Goal: Transaction & Acquisition: Purchase product/service

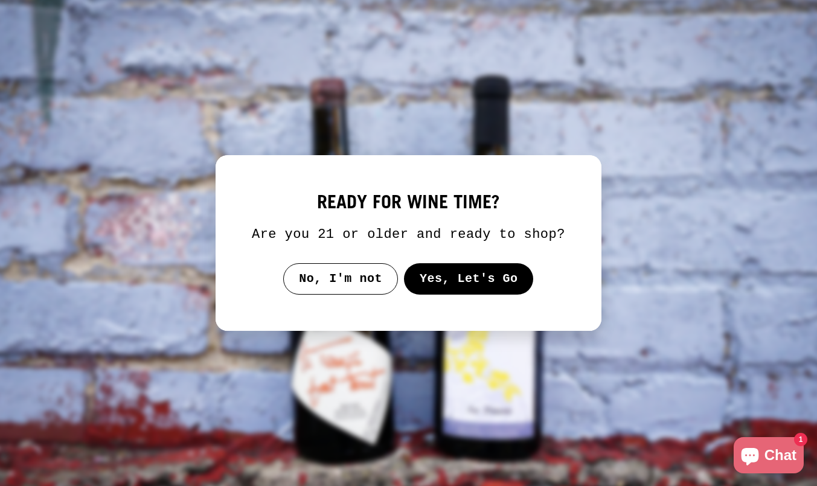
click at [447, 292] on button "Yes, Let's Go" at bounding box center [469, 278] width 130 height 31
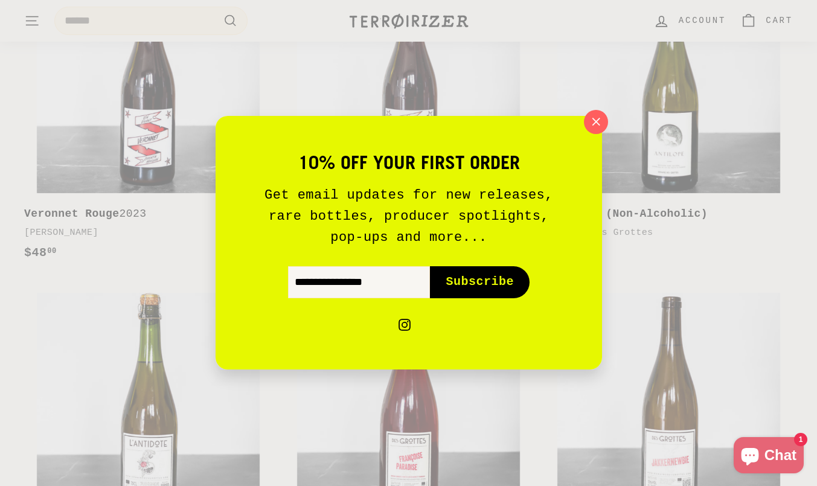
scroll to position [693, 0]
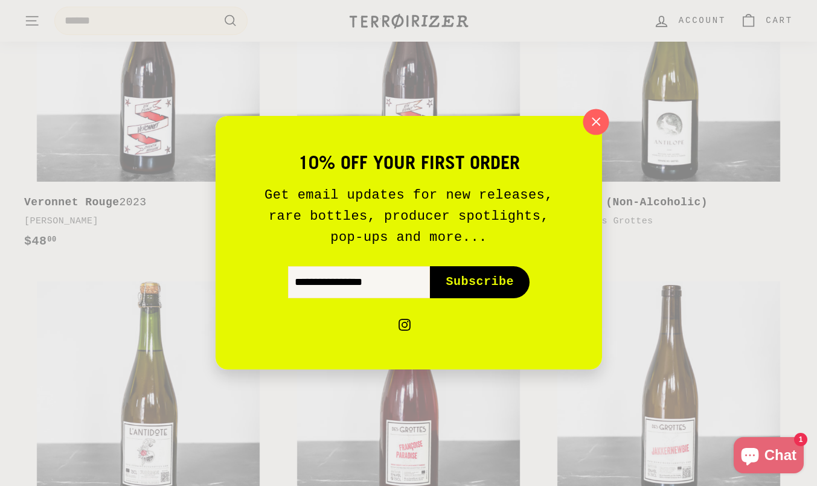
click at [602, 126] on icon "button" at bounding box center [595, 122] width 18 height 18
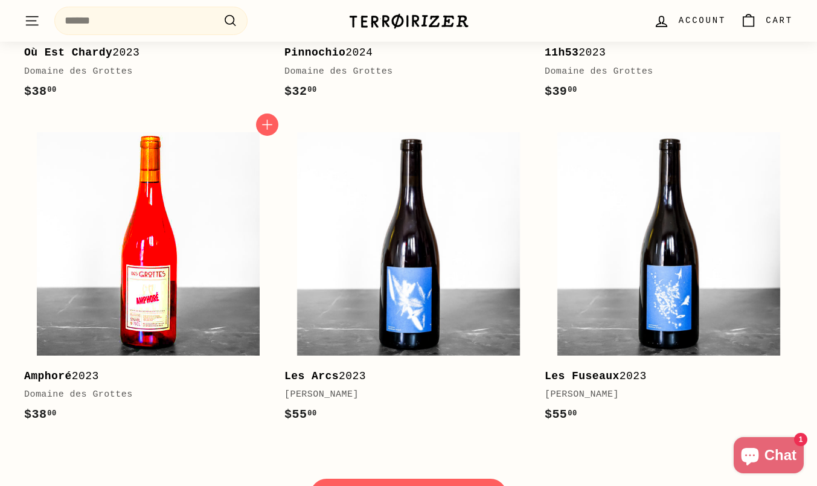
scroll to position [1538, 0]
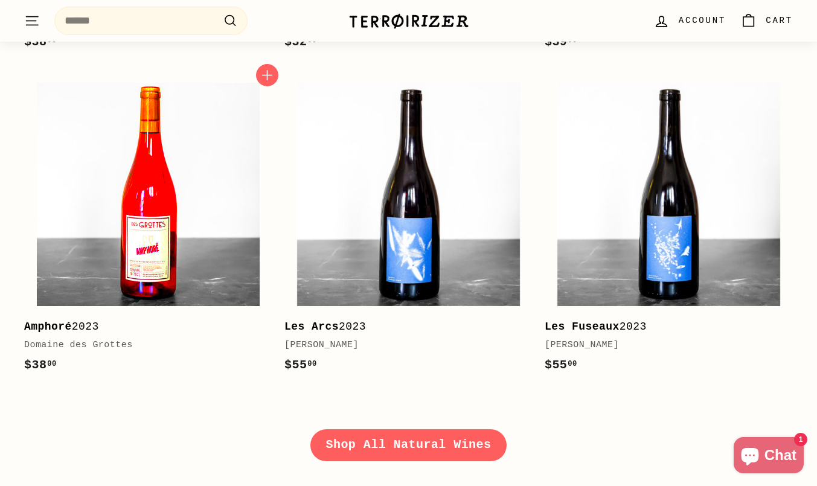
click at [147, 231] on img at bounding box center [148, 194] width 223 height 223
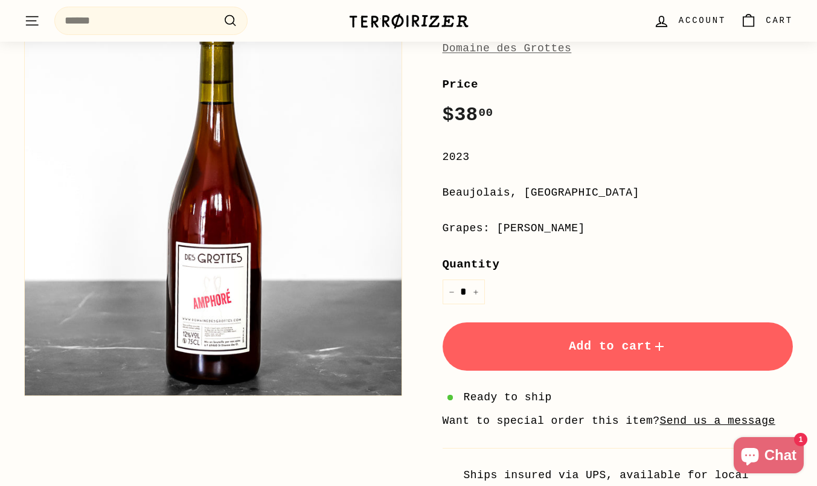
scroll to position [205, 0]
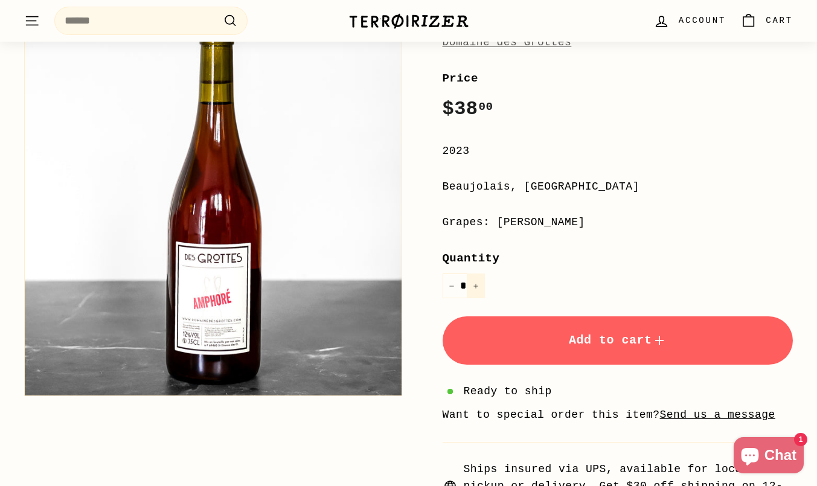
click at [476, 287] on icon "Increase item quantity by one" at bounding box center [476, 286] width 6 height 6
type input "*"
click at [696, 18] on span "Account" at bounding box center [701, 20] width 47 height 13
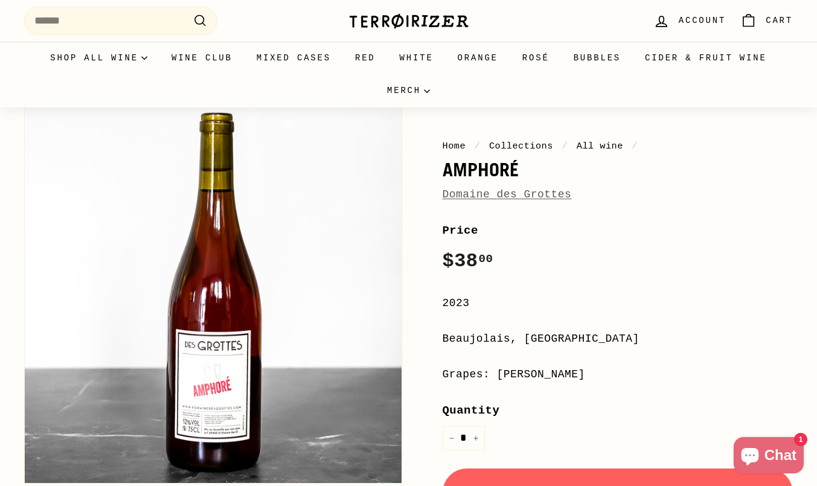
scroll to position [0, 0]
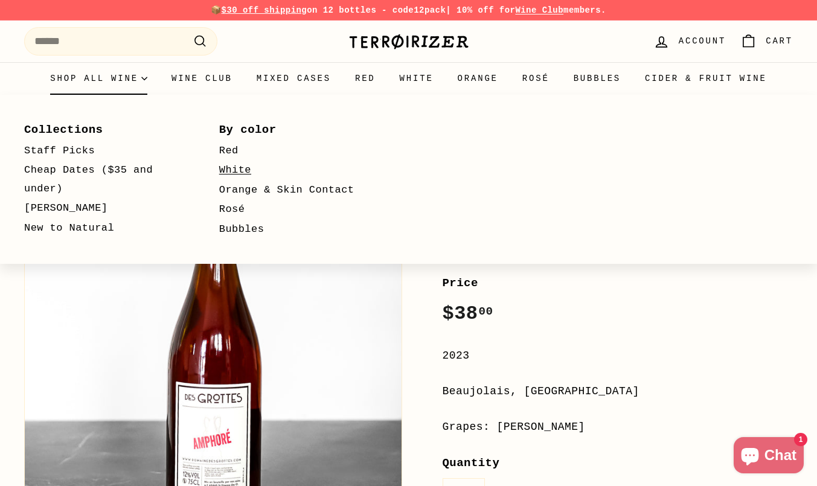
click at [226, 169] on link "White" at bounding box center [299, 171] width 160 height 20
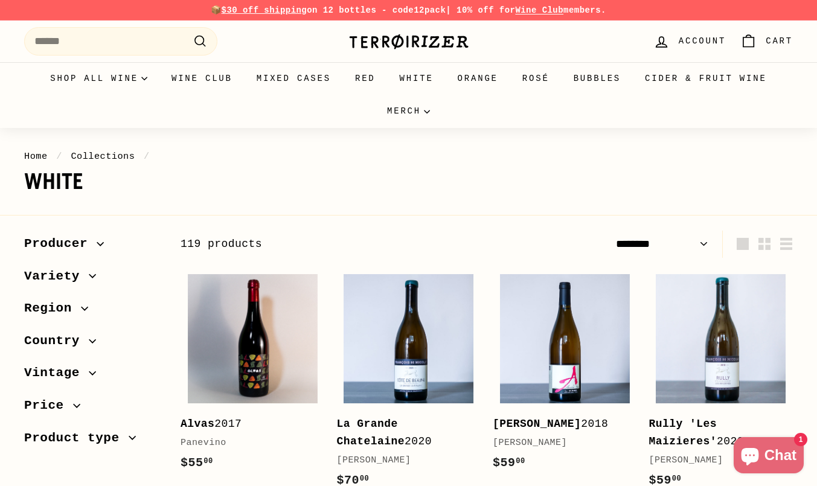
select select "******"
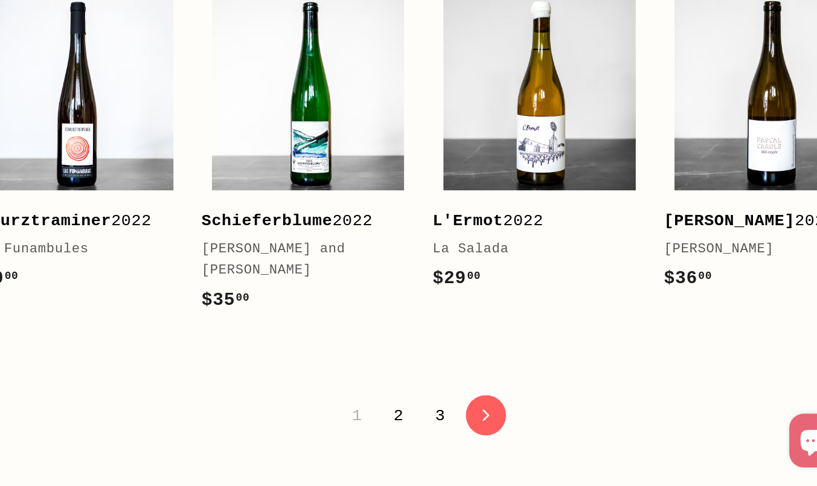
scroll to position [2367, 0]
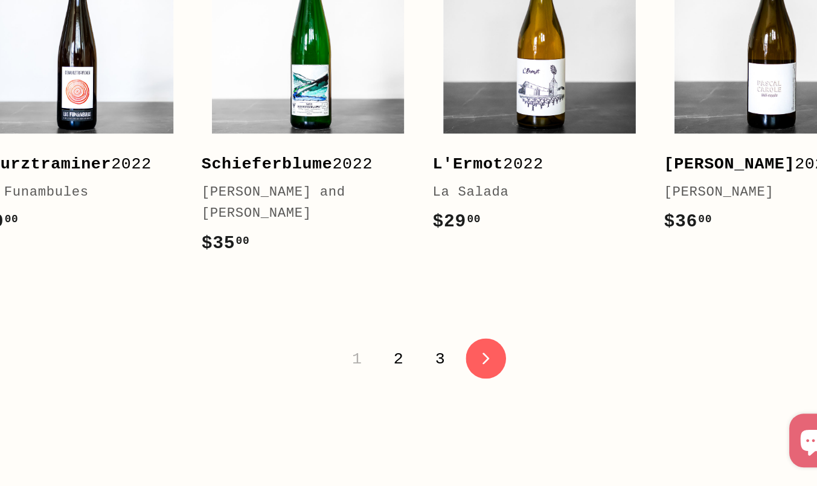
click at [466, 390] on link "2" at bounding box center [469, 400] width 21 height 21
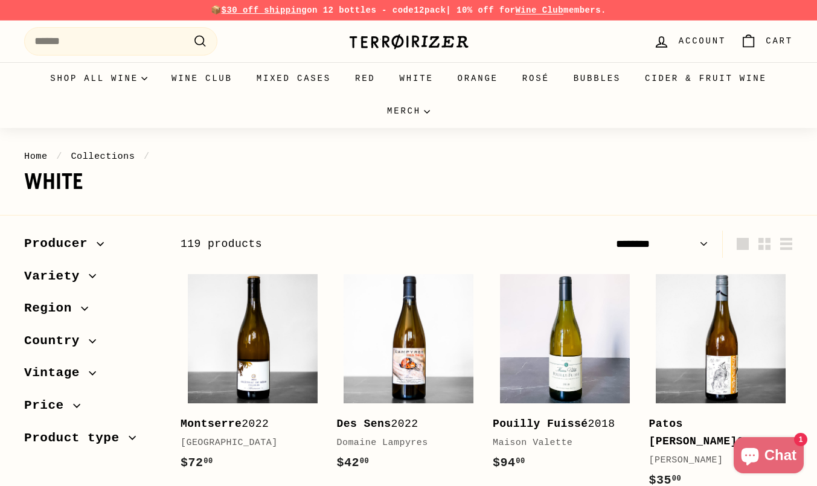
select select "******"
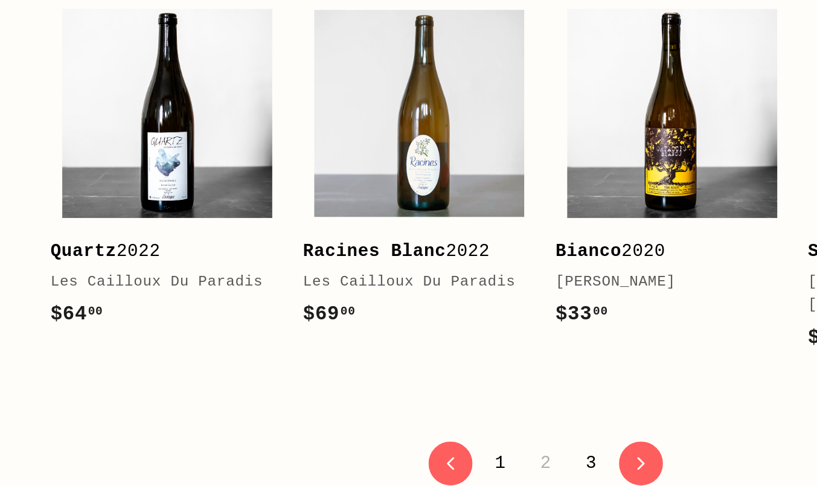
scroll to position [2269, 0]
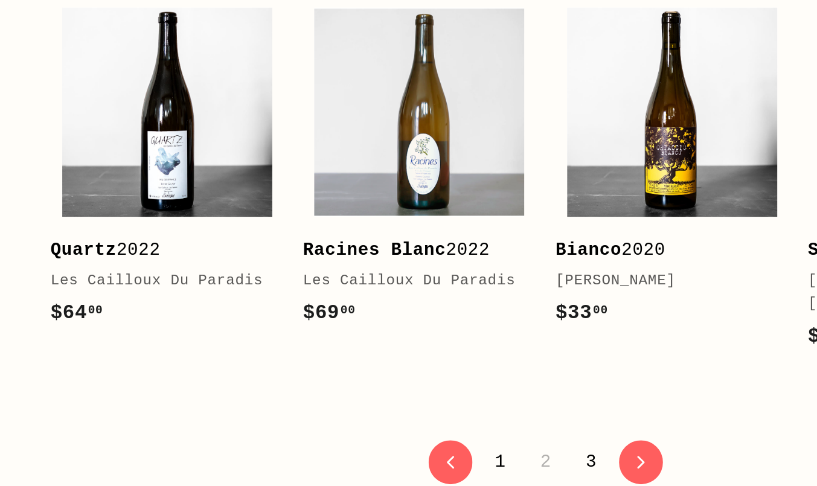
click at [515, 461] on link "3" at bounding box center [514, 471] width 21 height 21
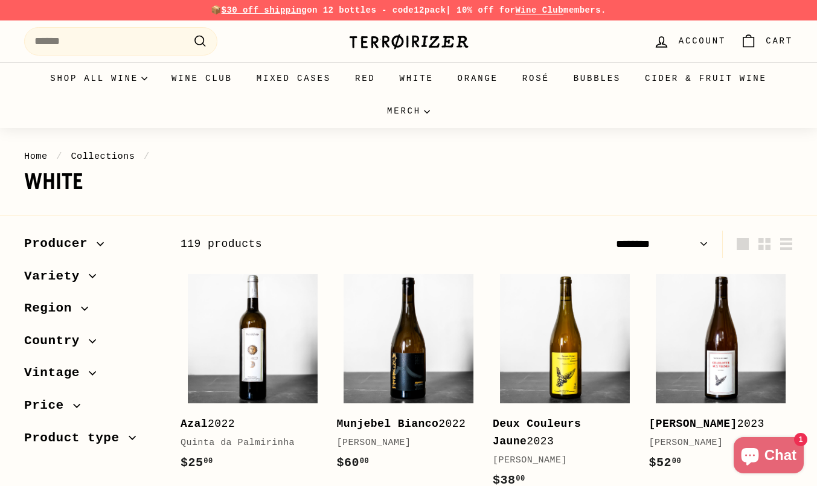
select select "******"
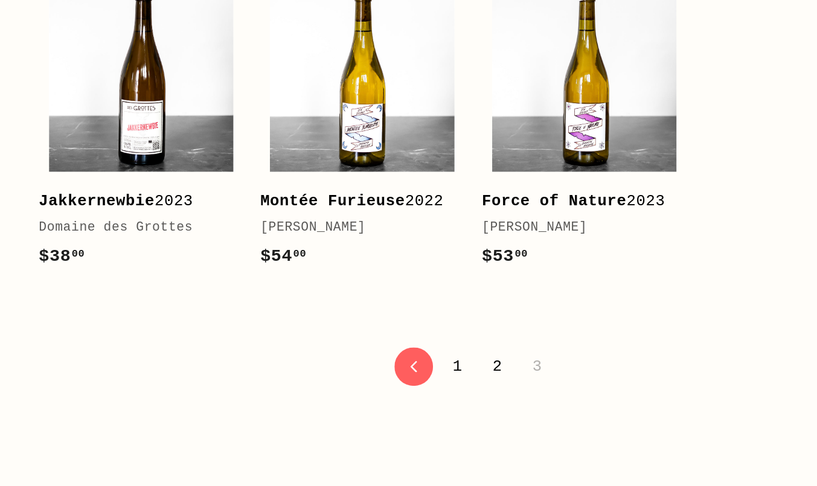
scroll to position [2295, 0]
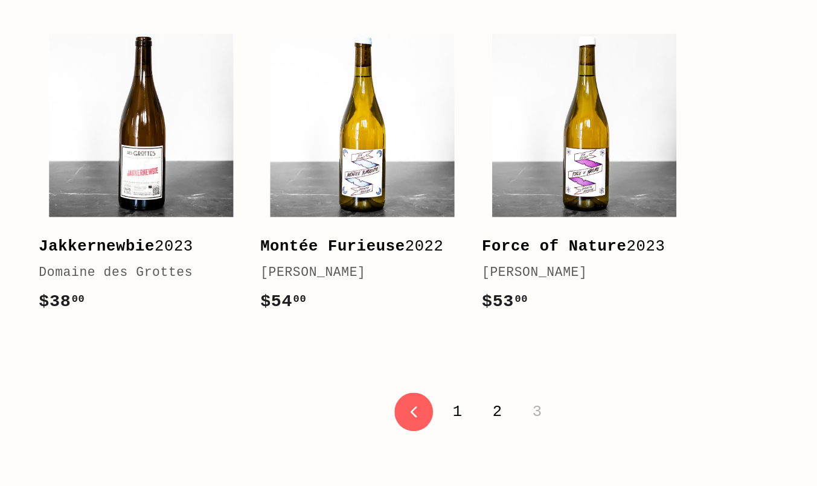
click at [509, 412] on link "2" at bounding box center [503, 401] width 21 height 21
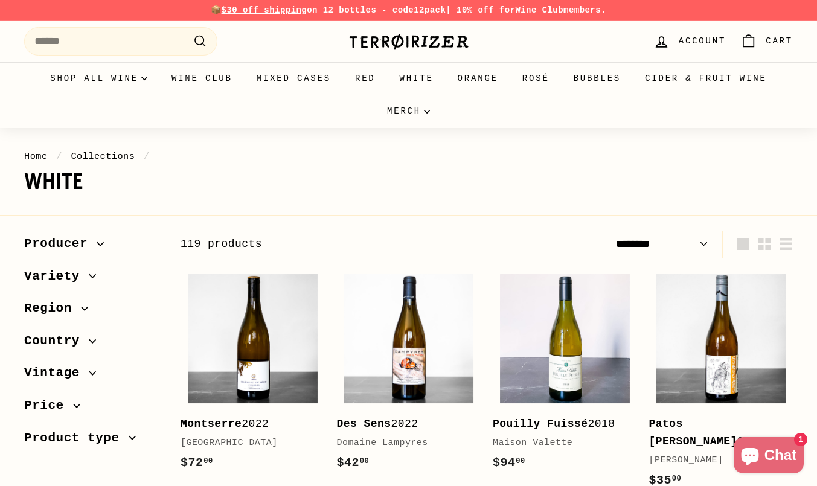
select select "******"
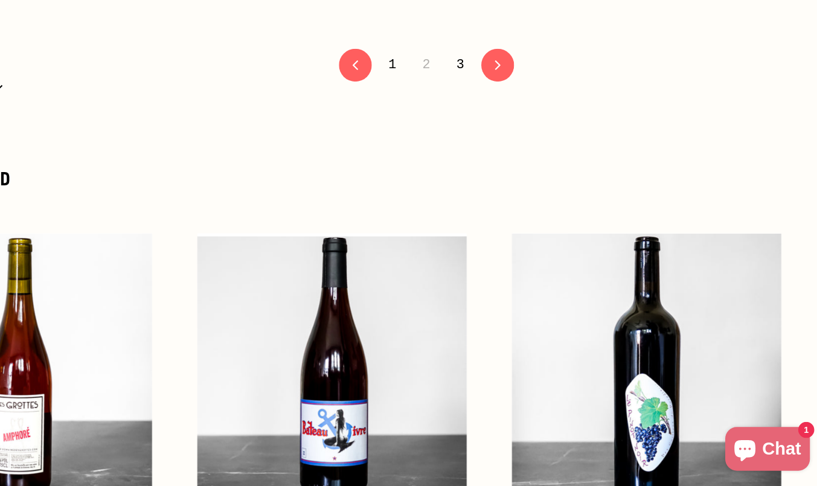
scroll to position [2615, 0]
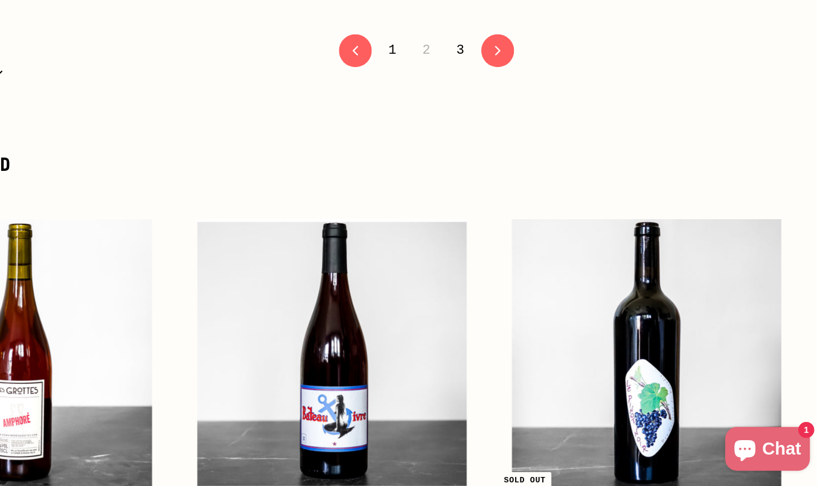
click at [457, 115] on link "1" at bounding box center [458, 125] width 21 height 21
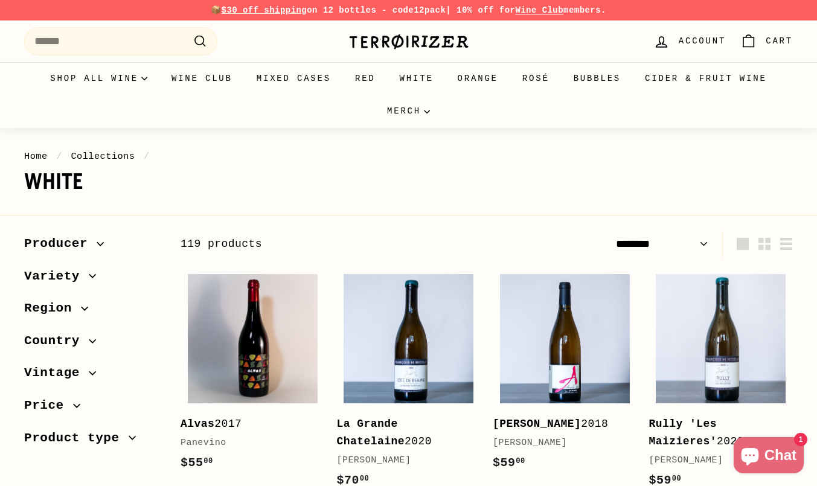
select select "******"
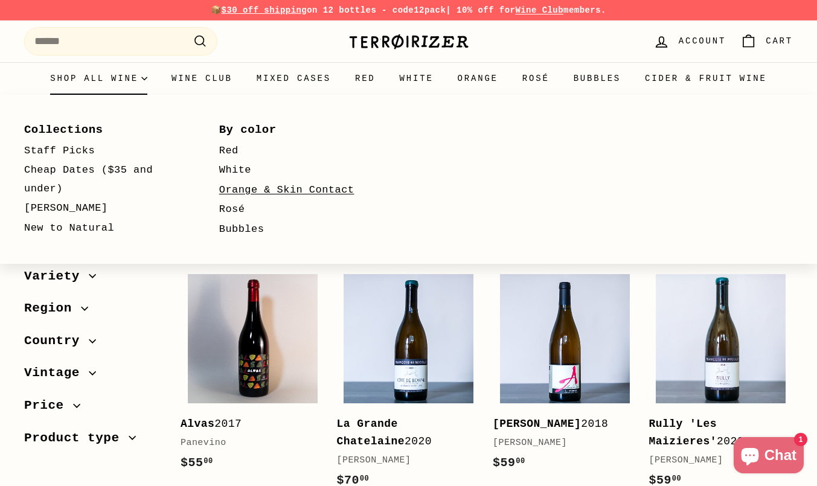
click at [239, 186] on link "Orange & Skin Contact" at bounding box center [299, 190] width 160 height 20
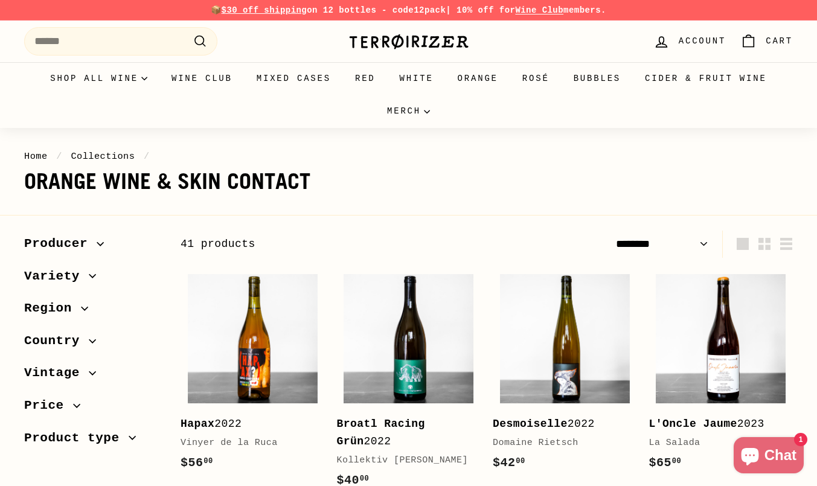
select select "******"
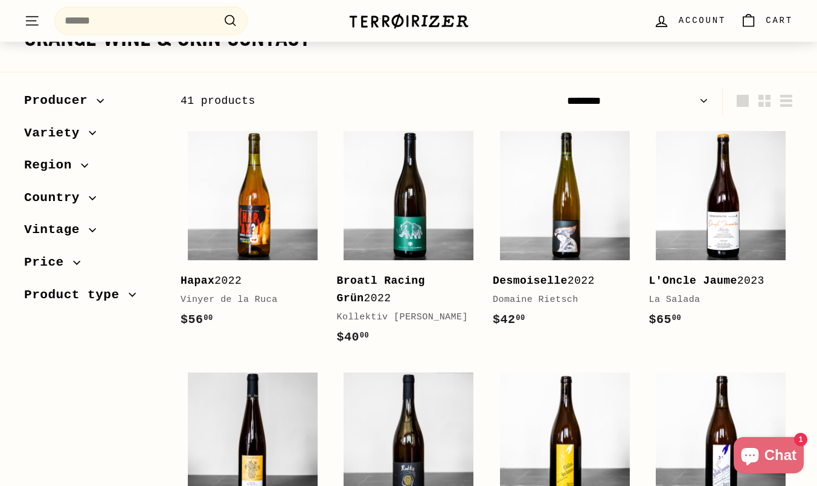
scroll to position [238, 0]
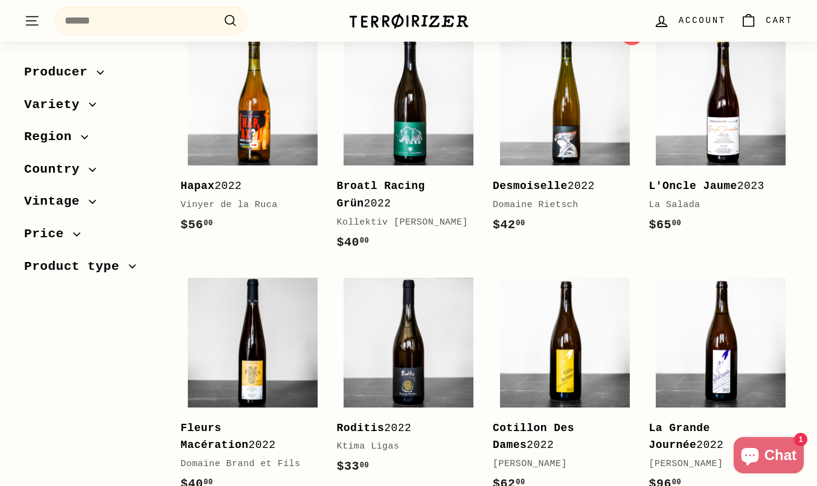
click at [535, 187] on b "Desmoiselle" at bounding box center [530, 186] width 75 height 12
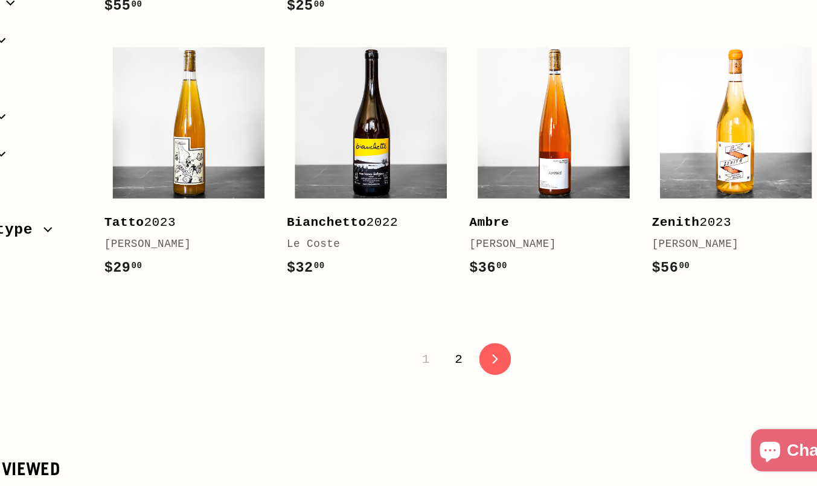
scroll to position [2311, 0]
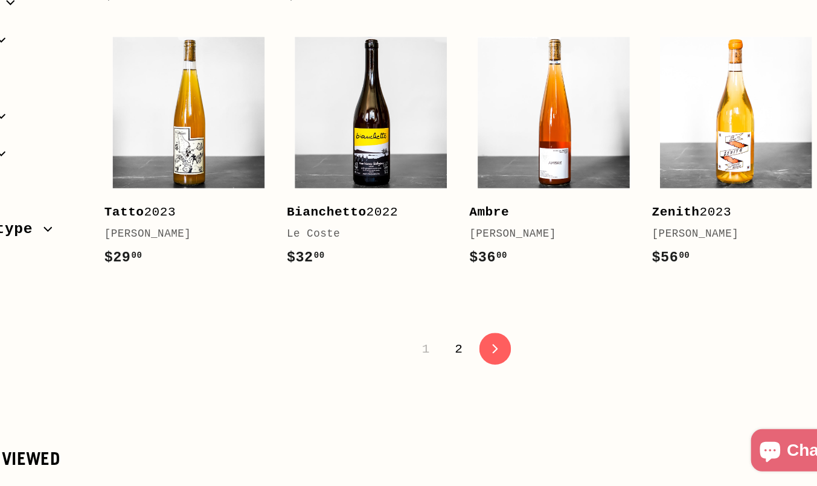
click at [487, 363] on link "2" at bounding box center [483, 369] width 21 height 21
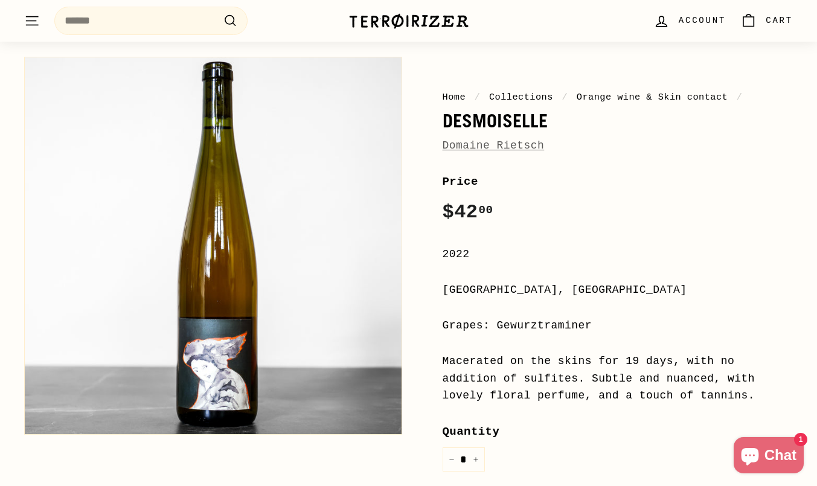
scroll to position [165, 0]
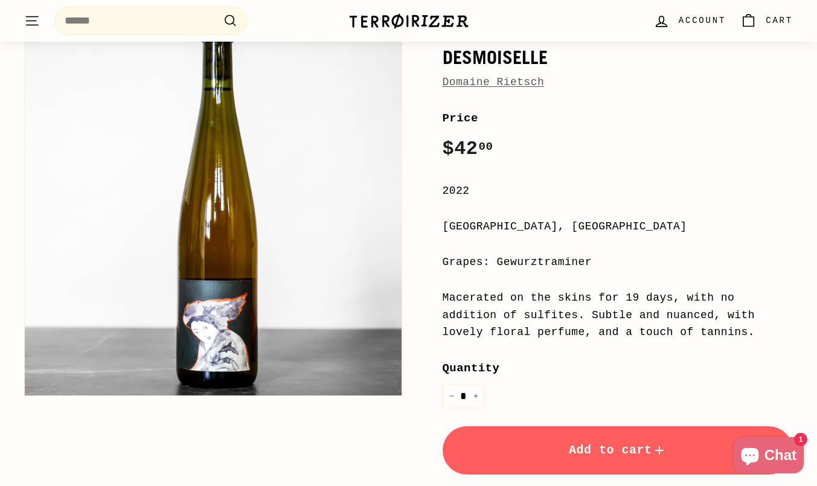
click at [624, 451] on span "Add to cart" at bounding box center [618, 450] width 98 height 14
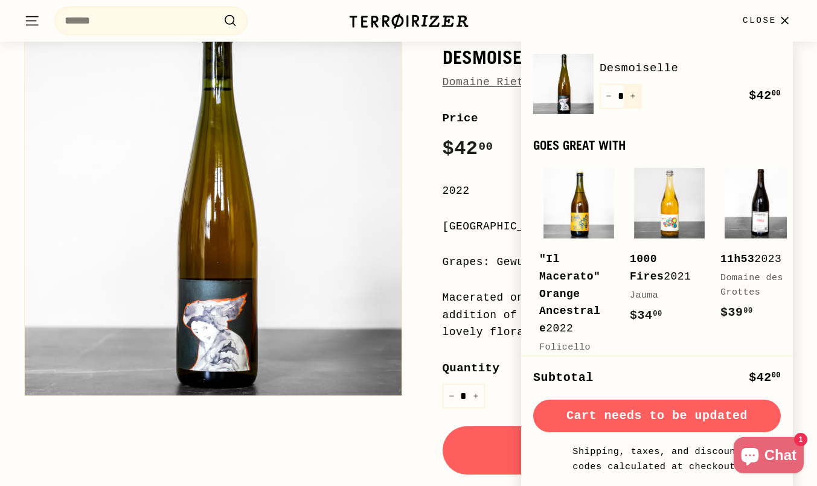
click at [633, 93] on icon "Increase item quantity by one" at bounding box center [633, 96] width 6 height 6
type input "*"
click at [444, 222] on div "[GEOGRAPHIC_DATA], [GEOGRAPHIC_DATA]" at bounding box center [617, 227] width 351 height 18
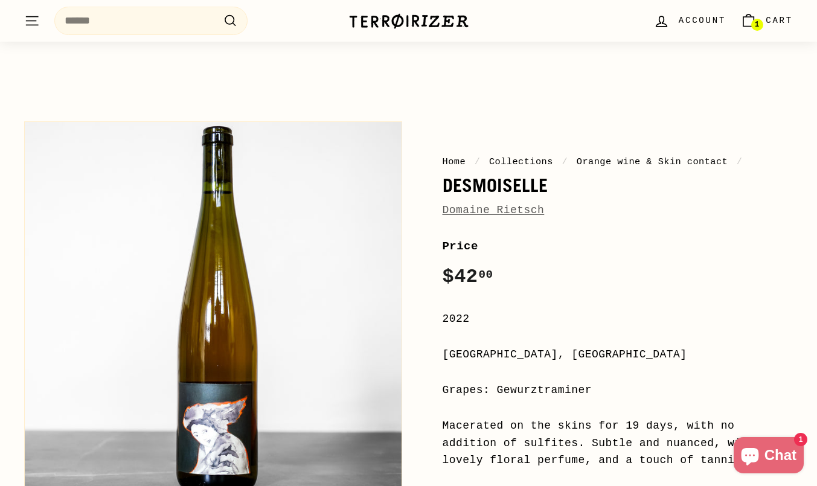
scroll to position [0, 0]
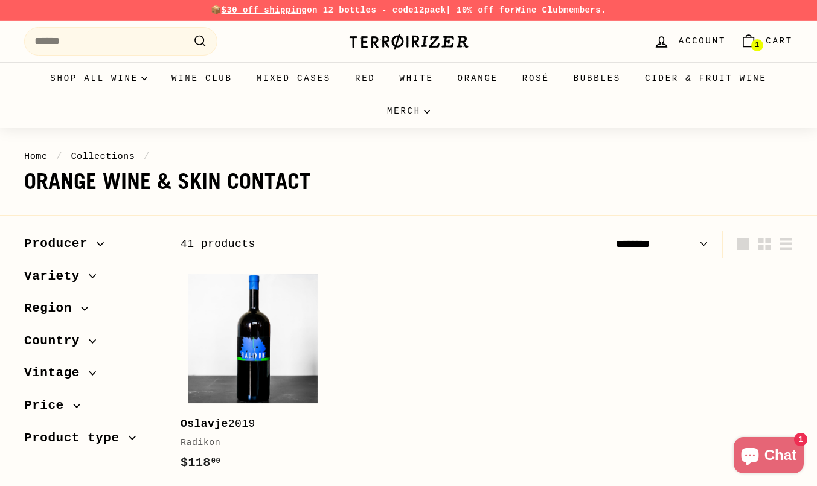
select select "******"
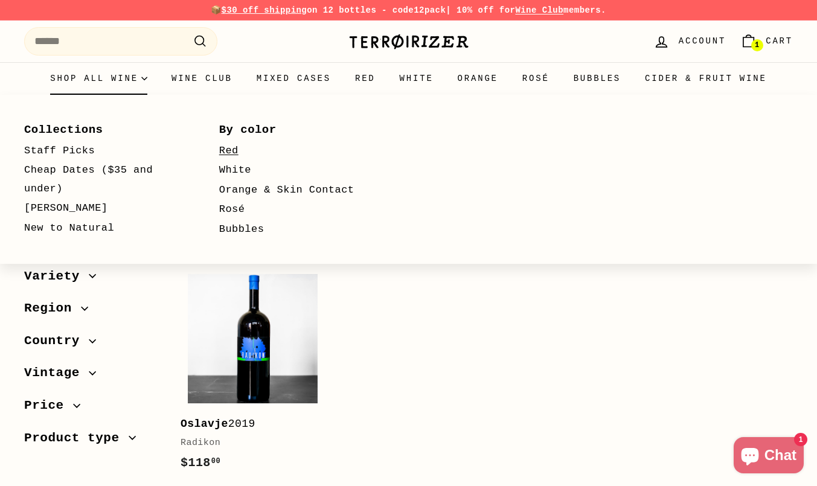
click at [230, 151] on link "Red" at bounding box center [299, 151] width 160 height 20
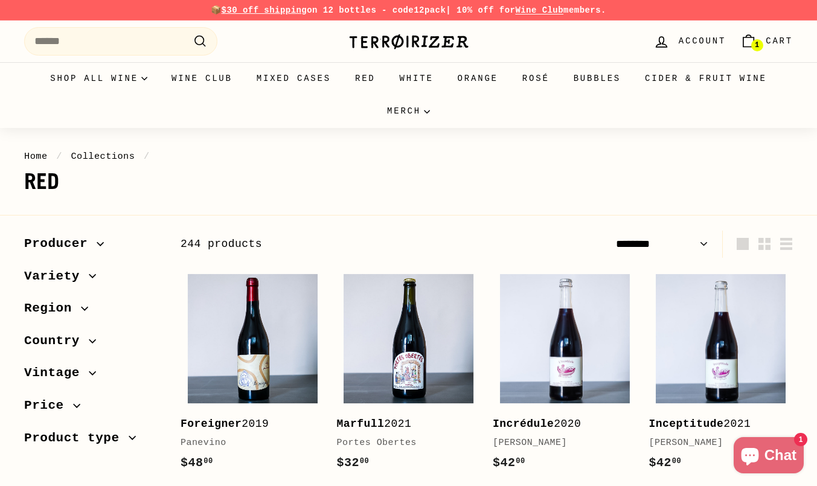
select select "******"
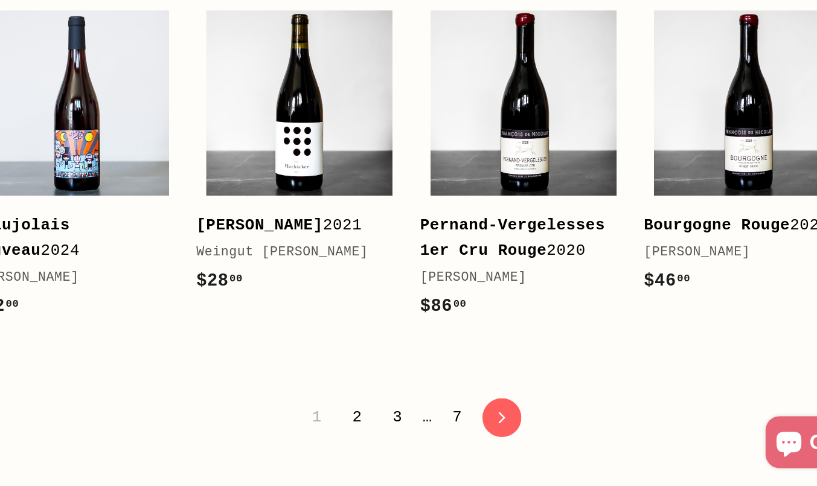
scroll to position [2306, 0]
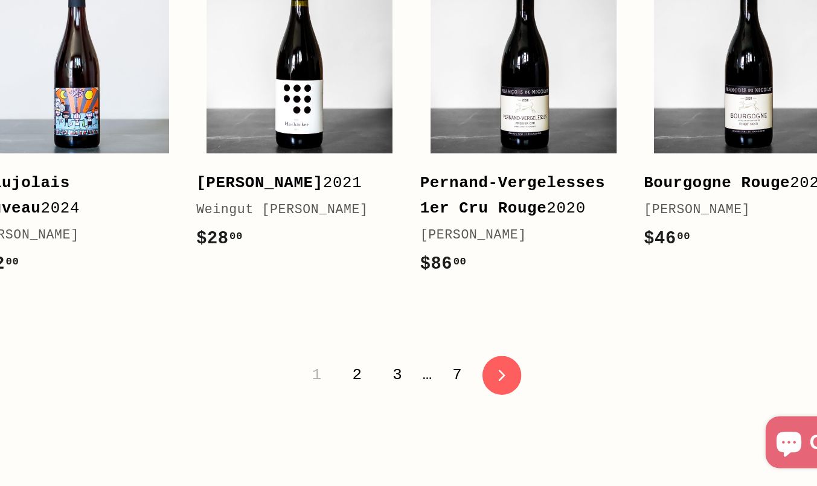
click at [454, 398] on link "2" at bounding box center [448, 408] width 21 height 21
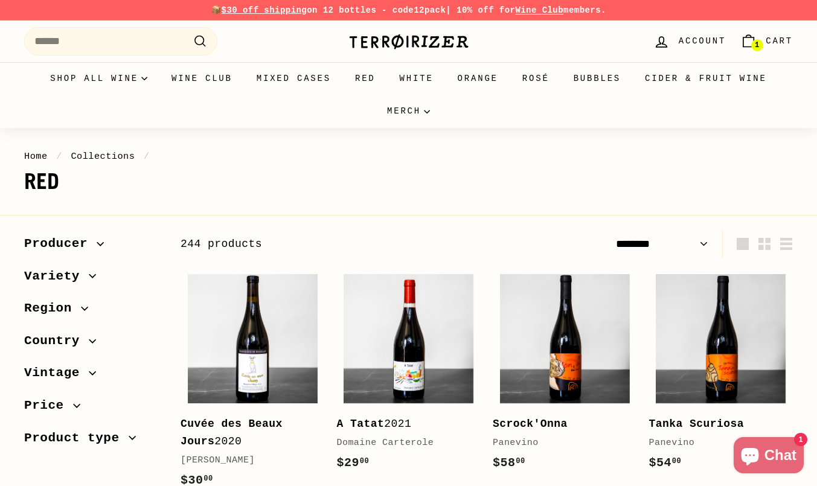
select select "******"
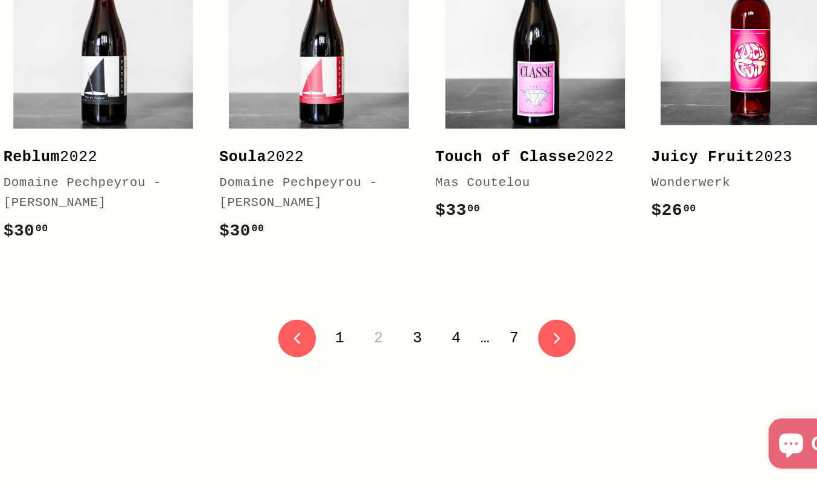
scroll to position [2355, 0]
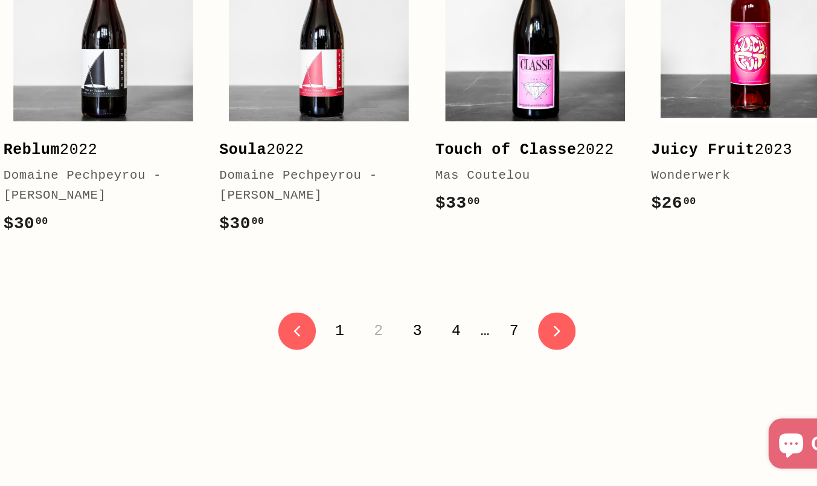
click at [479, 378] on link "3" at bounding box center [479, 373] width 21 height 21
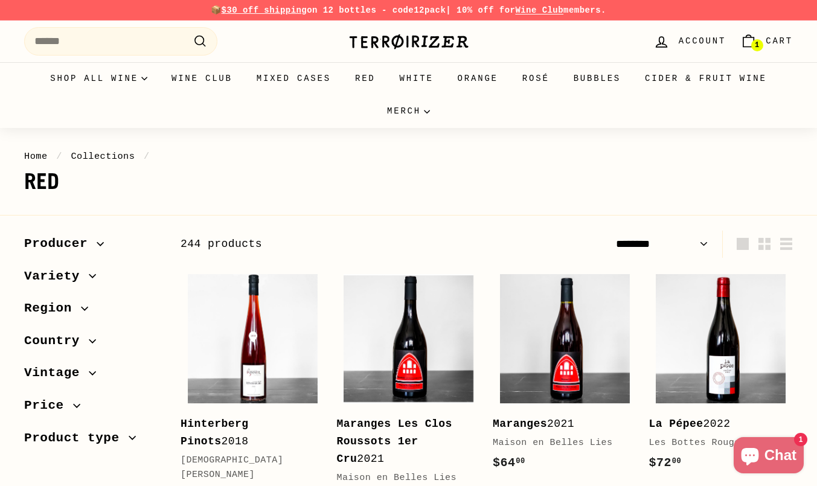
select select "******"
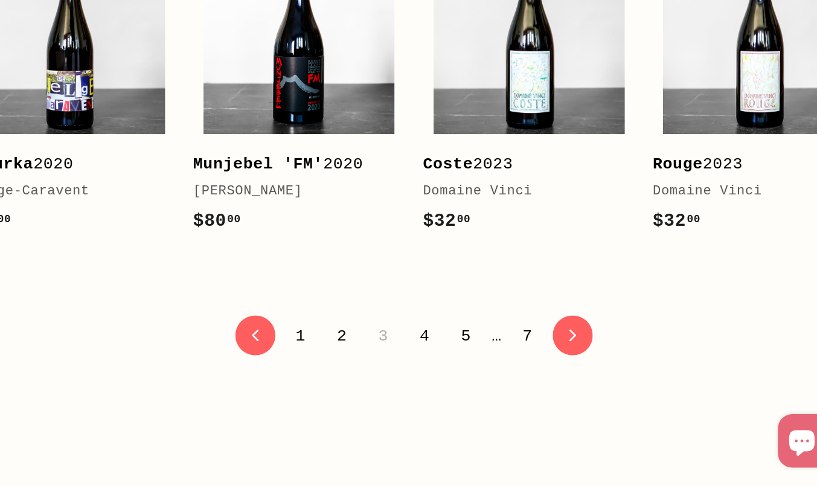
scroll to position [2322, 0]
click at [498, 374] on link "4" at bounding box center [493, 384] width 21 height 21
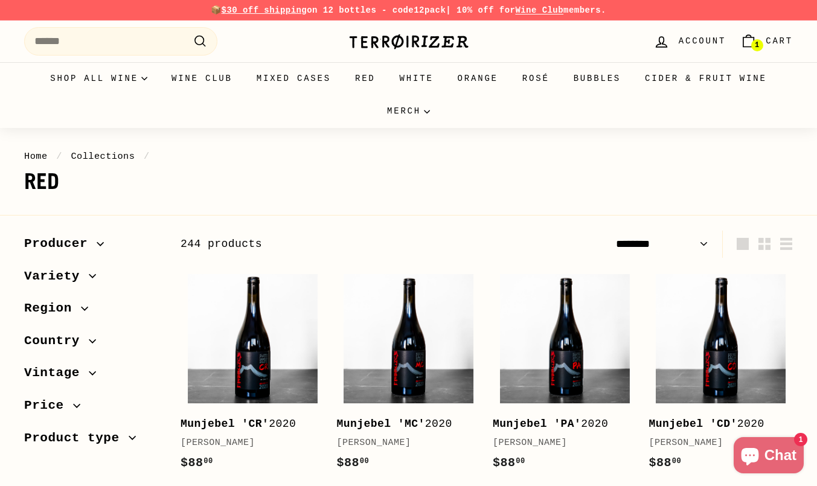
select select "******"
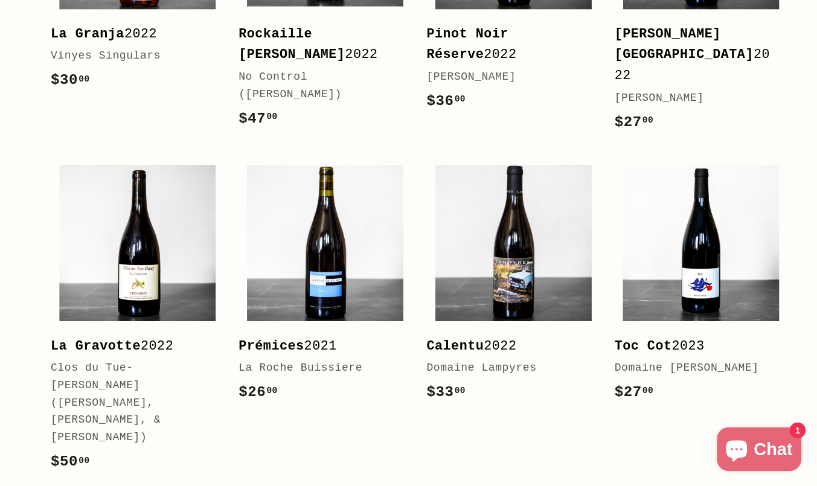
scroll to position [2309, 0]
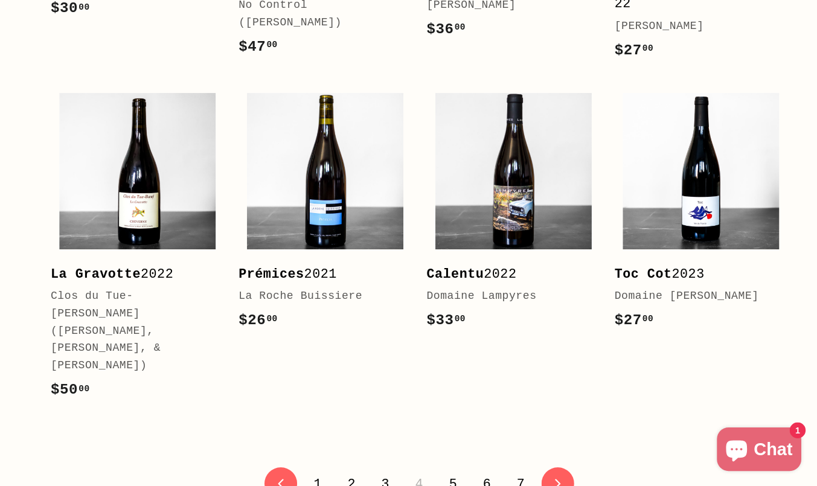
click at [515, 474] on link "5" at bounding box center [514, 484] width 21 height 21
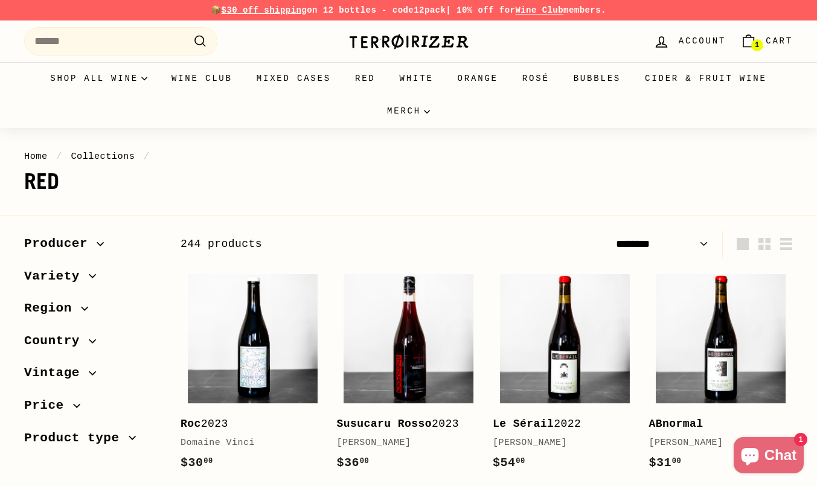
select select "******"
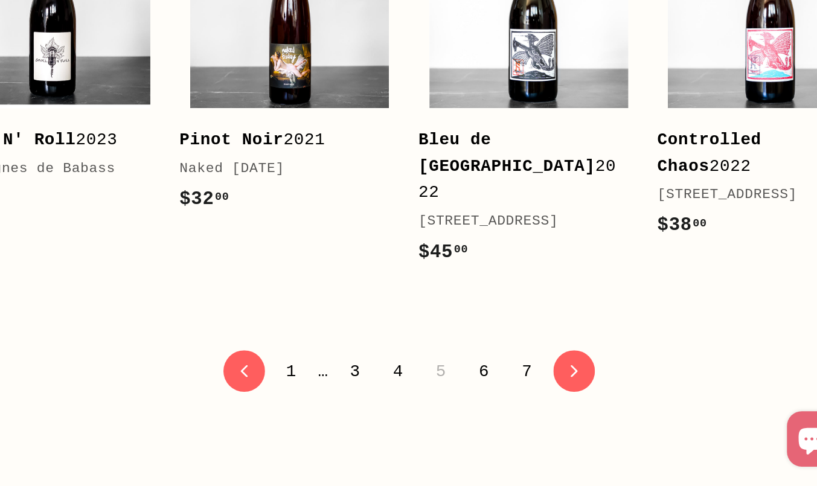
scroll to position [2389, 0]
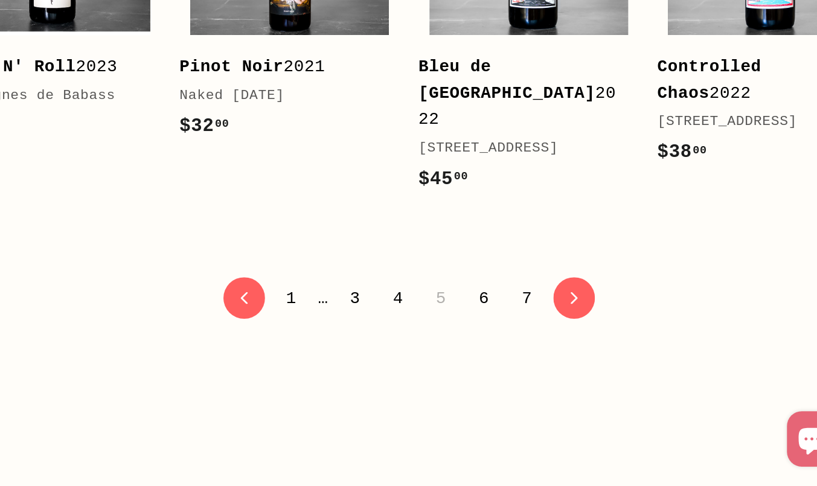
click at [537, 374] on link "6" at bounding box center [534, 363] width 21 height 21
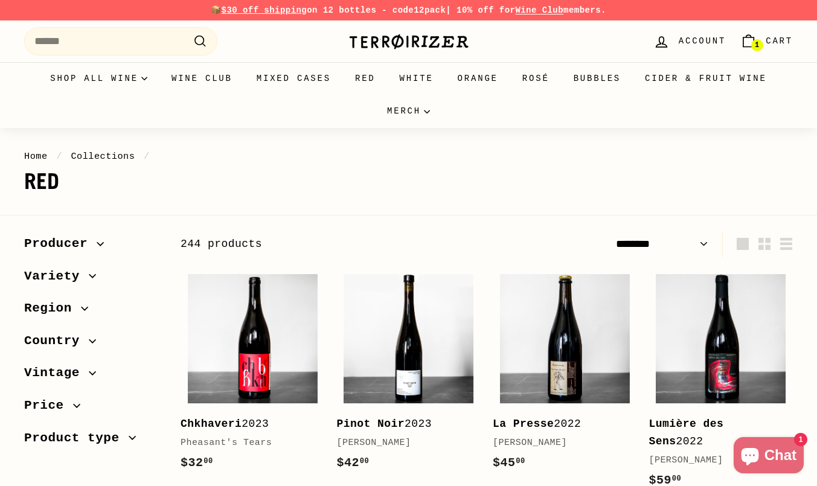
select select "******"
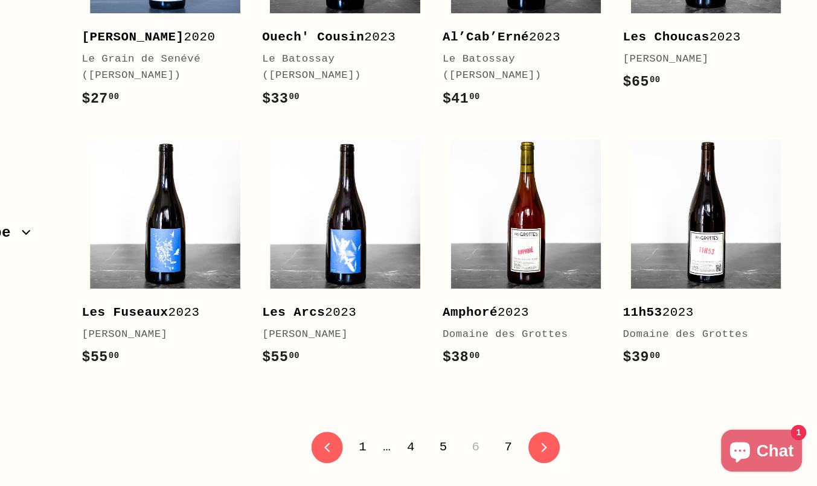
scroll to position [2405, 0]
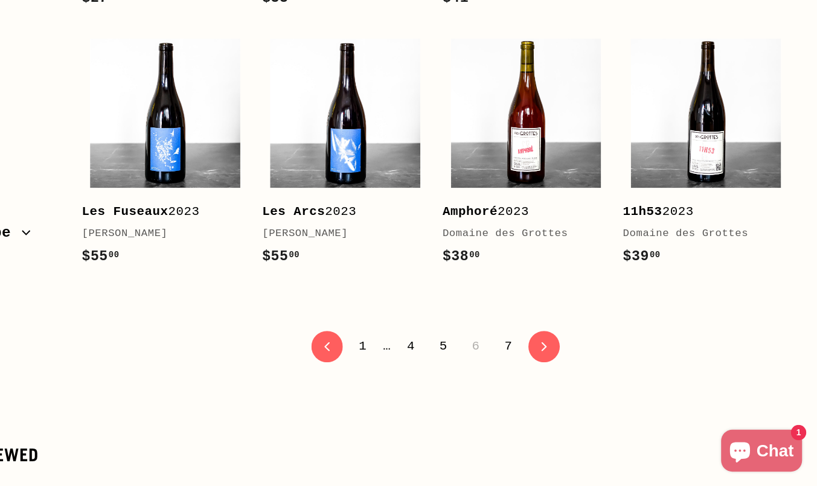
click at [552, 354] on link "7" at bounding box center [549, 364] width 21 height 21
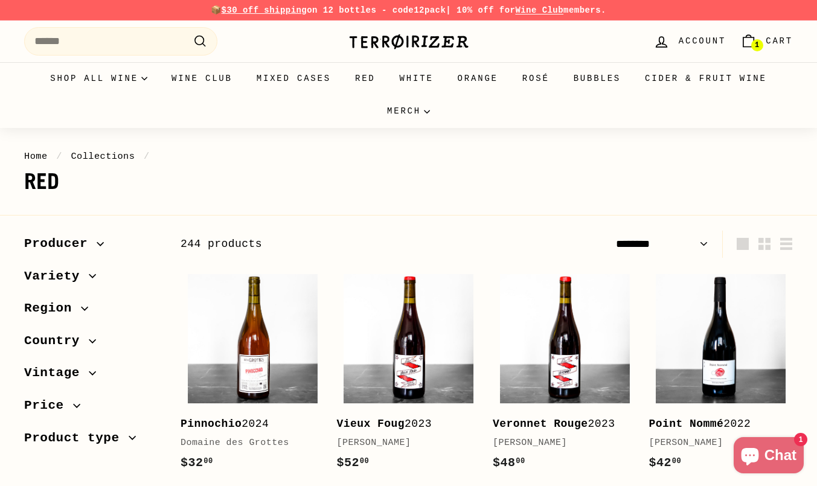
select select "******"
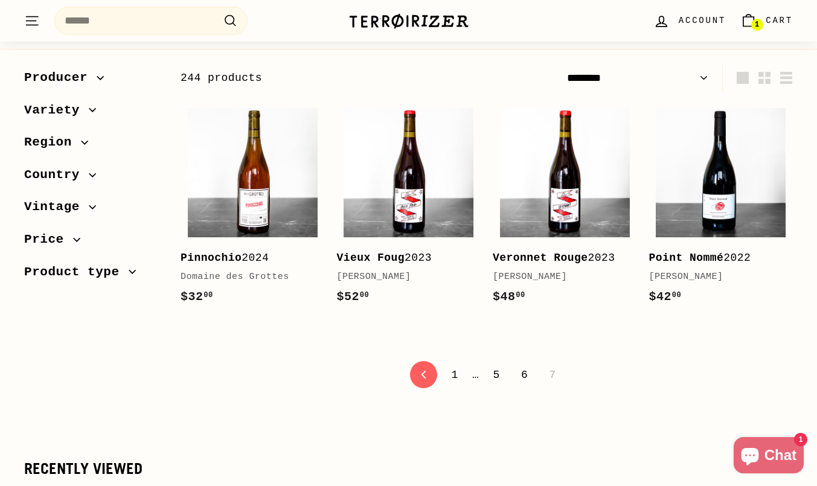
scroll to position [158, 0]
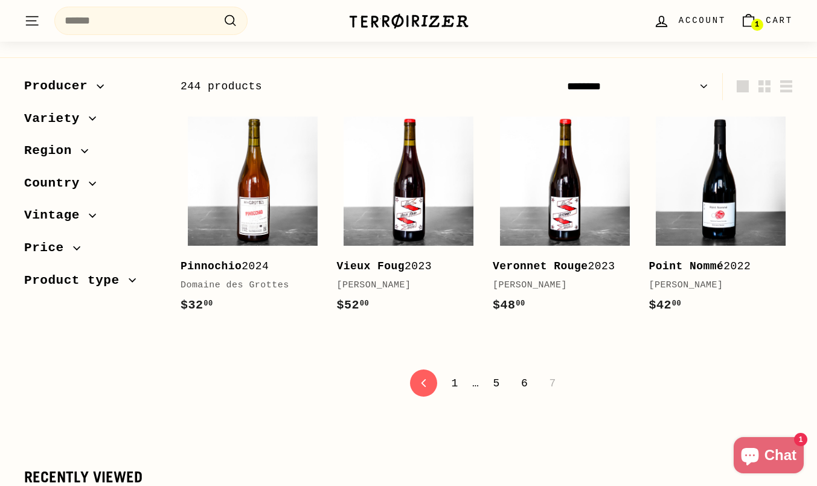
click at [754, 21] on span "1" at bounding box center [756, 24] width 4 height 7
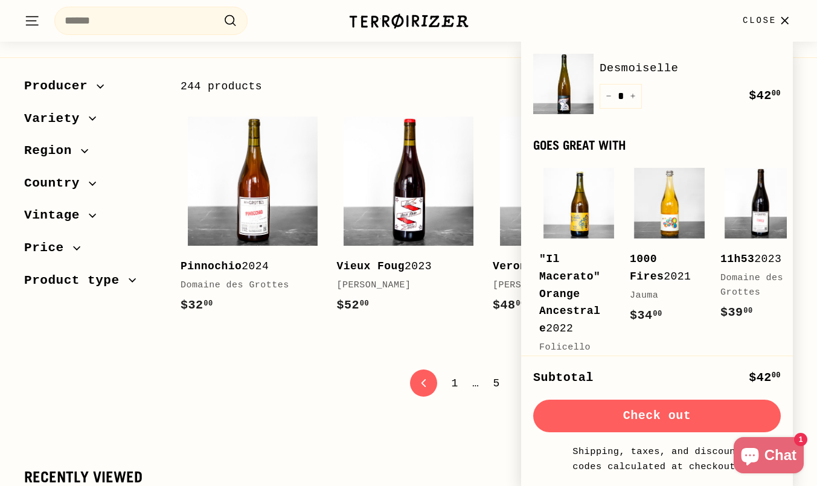
click at [753, 452] on icon "Chat window" at bounding box center [750, 457] width 18 height 18
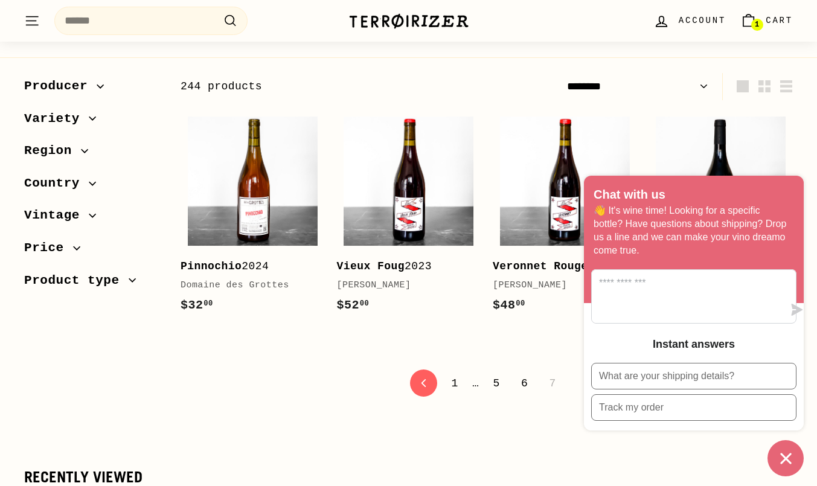
click at [326, 350] on div "**********" at bounding box center [479, 253] width 625 height 360
click at [523, 381] on link "6" at bounding box center [524, 383] width 21 height 21
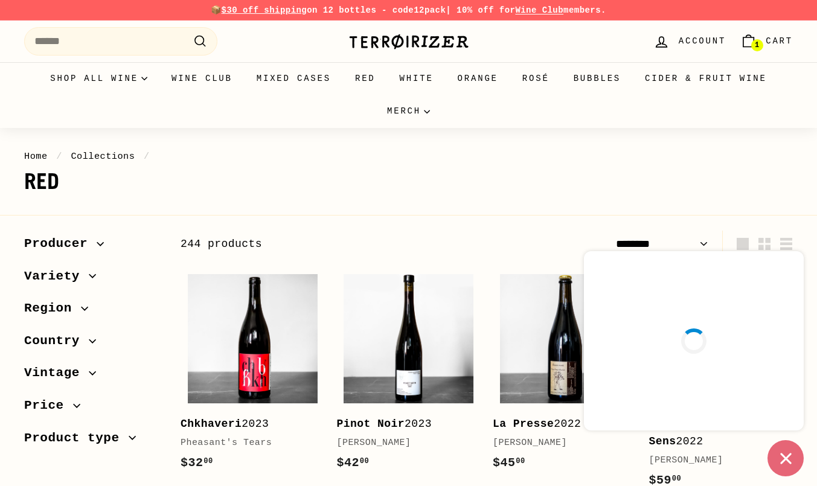
select select "******"
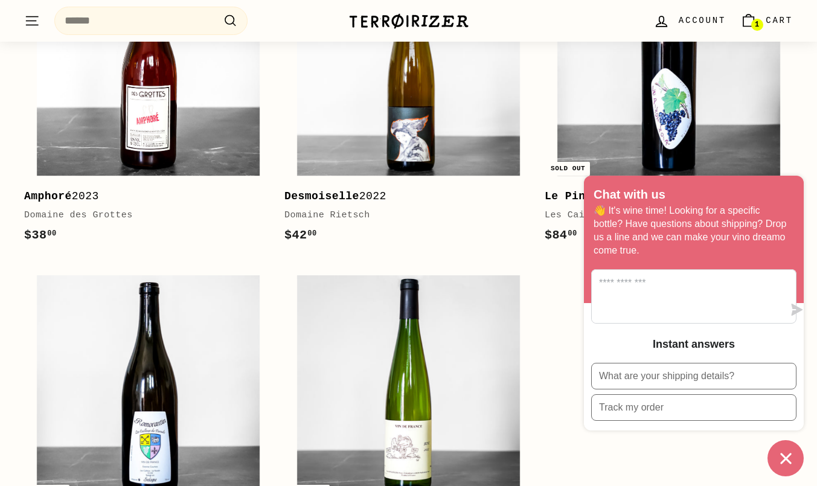
scroll to position [2947, 0]
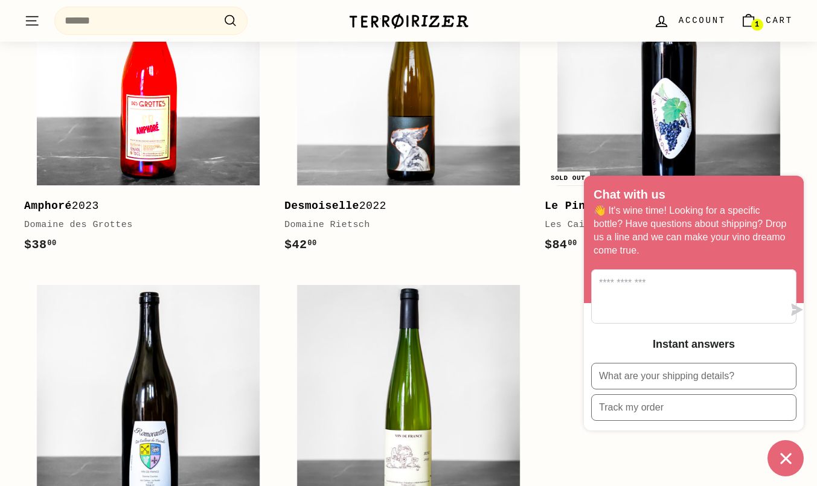
click at [140, 126] on img at bounding box center [148, 73] width 223 height 223
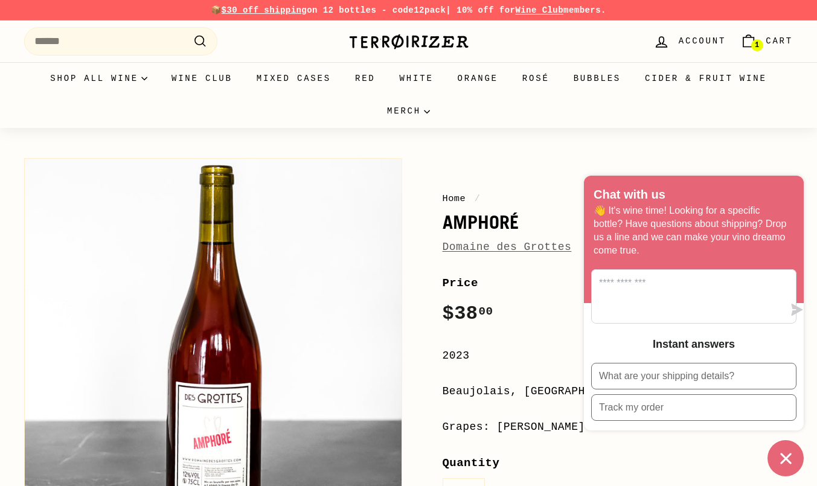
click at [532, 183] on div "Home / Amphoré [GEOGRAPHIC_DATA] Price Regular price $38 00 $38.00 / 2023 [GEOG…" at bounding box center [604, 461] width 378 height 618
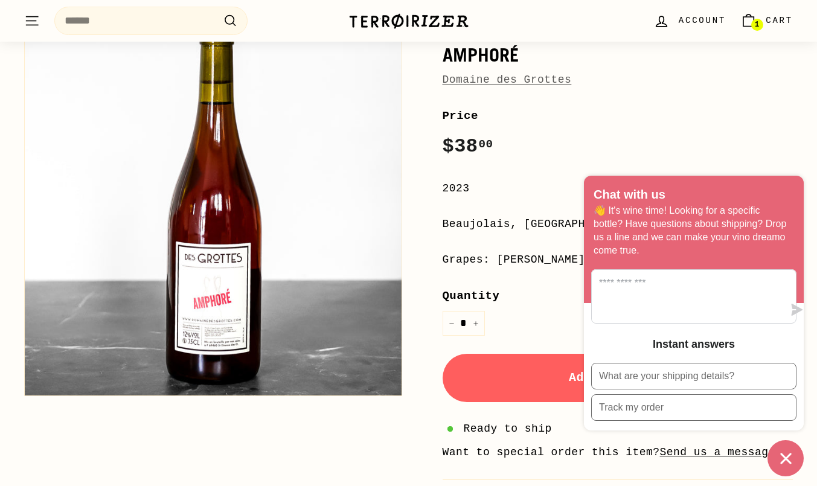
scroll to position [191, 0]
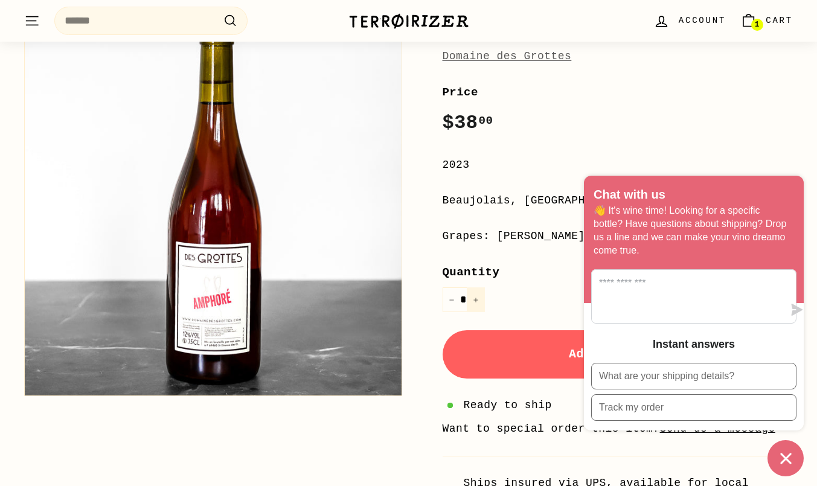
click at [477, 304] on button "+" at bounding box center [476, 299] width 18 height 25
type input "*"
click at [523, 357] on button "Add to cart" at bounding box center [617, 354] width 351 height 48
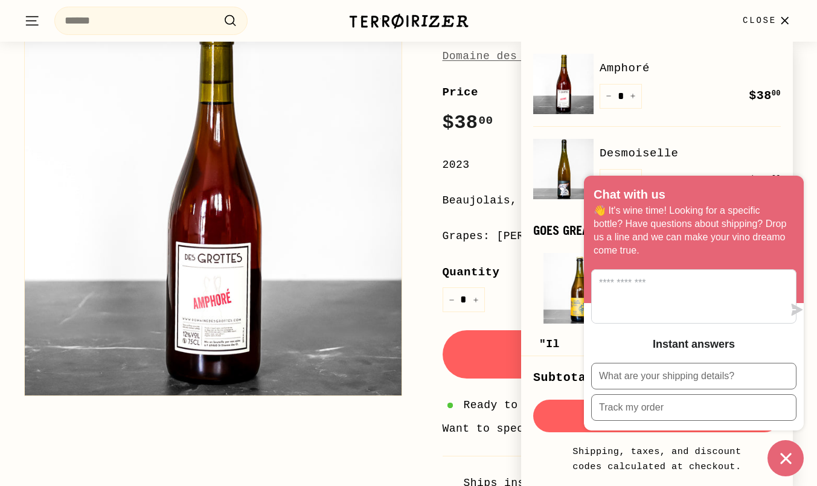
click at [727, 156] on link "Desmoiselle" at bounding box center [689, 153] width 181 height 18
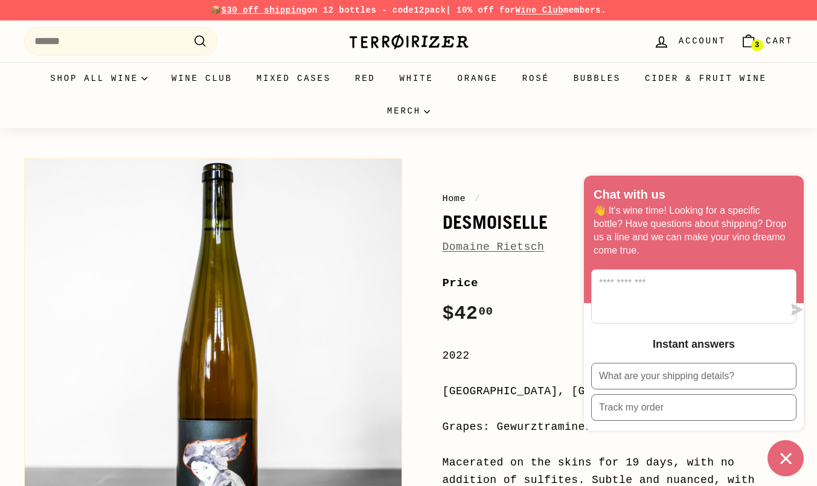
click at [748, 39] on icon "Cart" at bounding box center [748, 41] width 16 height 16
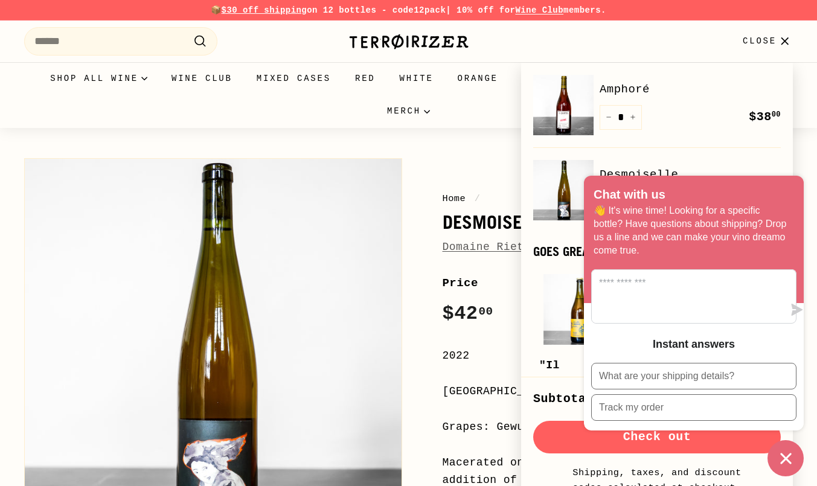
click at [789, 462] on icon "Chat window" at bounding box center [785, 458] width 11 height 11
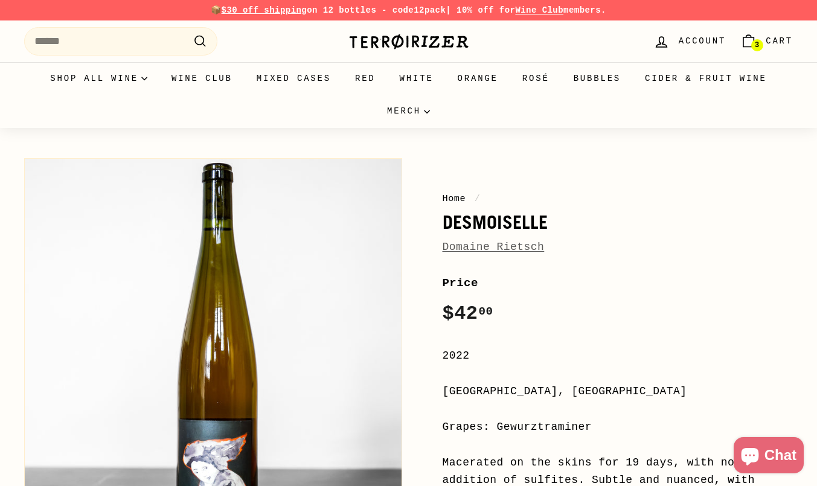
click at [775, 57] on link "3 Cart" at bounding box center [766, 42] width 67 height 36
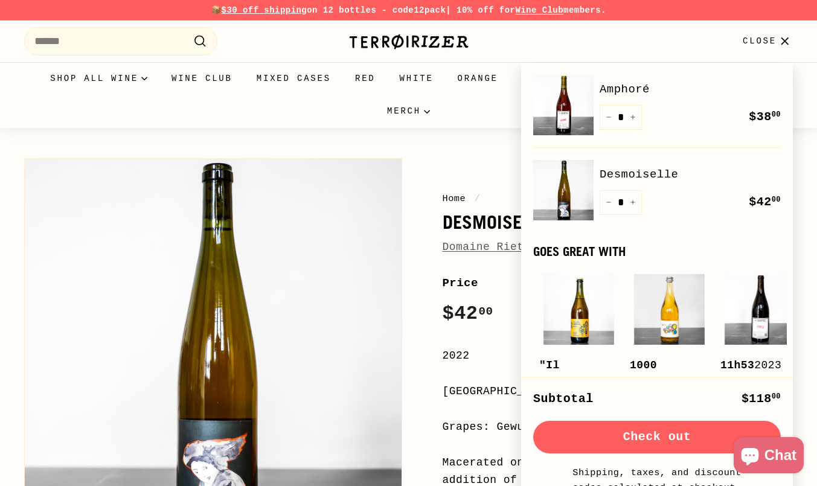
click at [701, 436] on button "Check out" at bounding box center [656, 437] width 247 height 33
click at [610, 117] on icon "Reduce item quantity by one" at bounding box center [608, 117] width 6 height 6
type input "*"
click at [663, 444] on button "Check out" at bounding box center [656, 437] width 247 height 33
click at [639, 119] on button "+" at bounding box center [632, 117] width 18 height 25
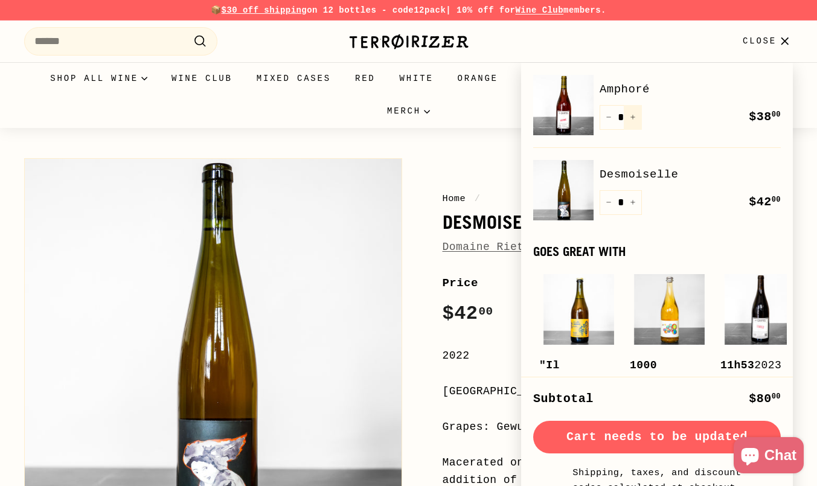
type input "*"
click at [608, 117] on icon "Reduce item quantity by one" at bounding box center [608, 117] width 6 height 6
type input "*"
click at [650, 439] on button "Check out" at bounding box center [656, 437] width 247 height 33
